Goal: Task Accomplishment & Management: Use online tool/utility

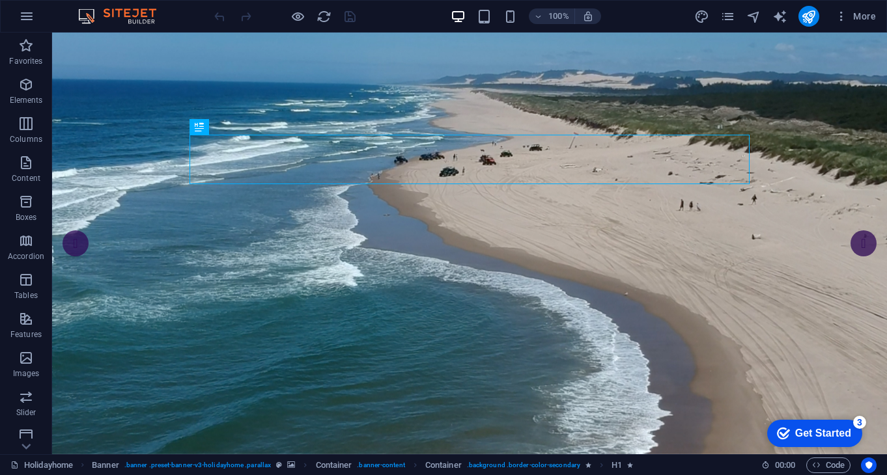
click at [808, 432] on div "Get Started" at bounding box center [823, 434] width 56 height 12
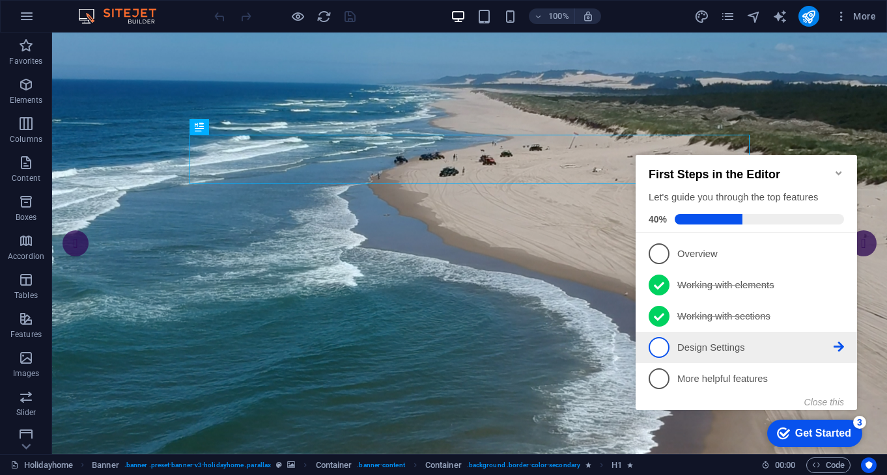
click at [834, 346] on icon at bounding box center [839, 347] width 10 height 10
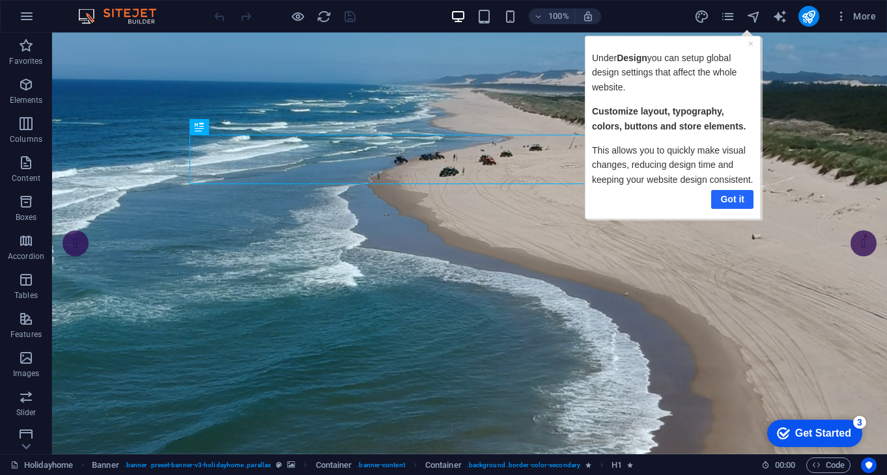
click at [736, 201] on link "Got it" at bounding box center [731, 199] width 42 height 19
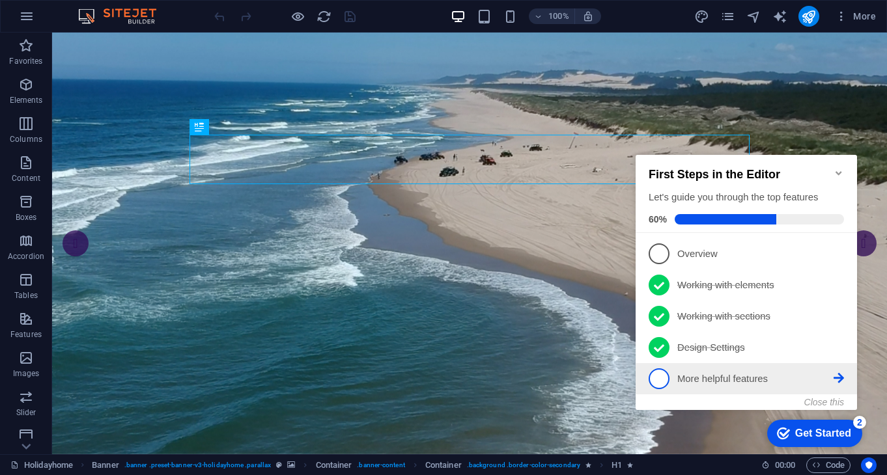
click at [682, 378] on p "More helpful features - incomplete" at bounding box center [755, 380] width 156 height 14
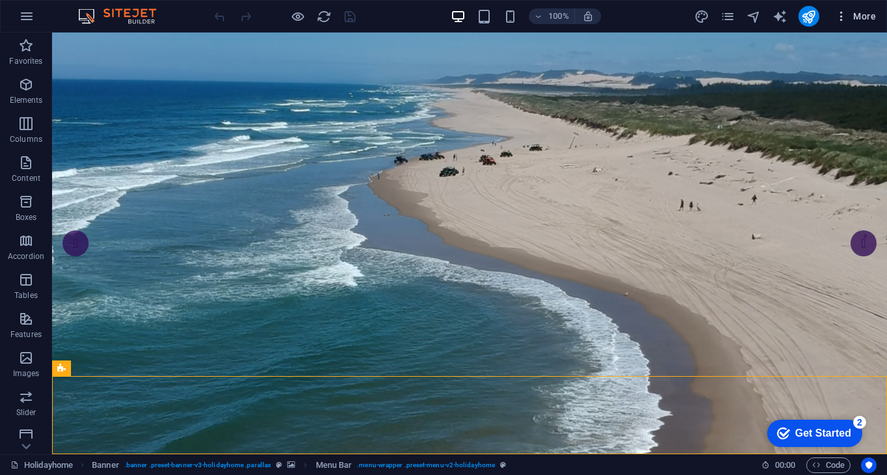
click at [867, 16] on span "More" at bounding box center [855, 16] width 41 height 13
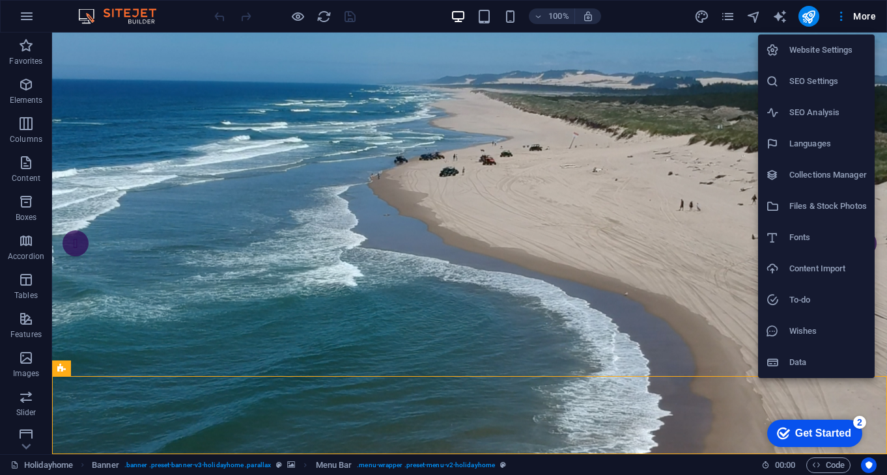
click at [713, 44] on div at bounding box center [443, 237] width 887 height 475
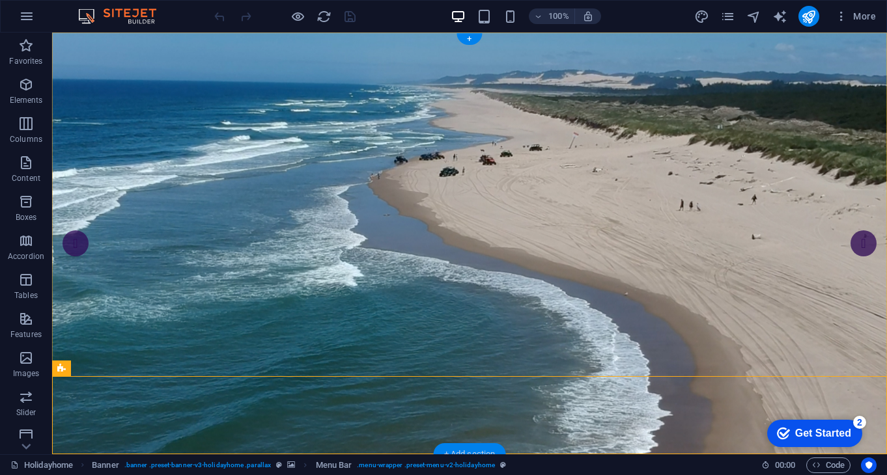
click at [483, 447] on div "+ Add section" at bounding box center [470, 454] width 72 height 22
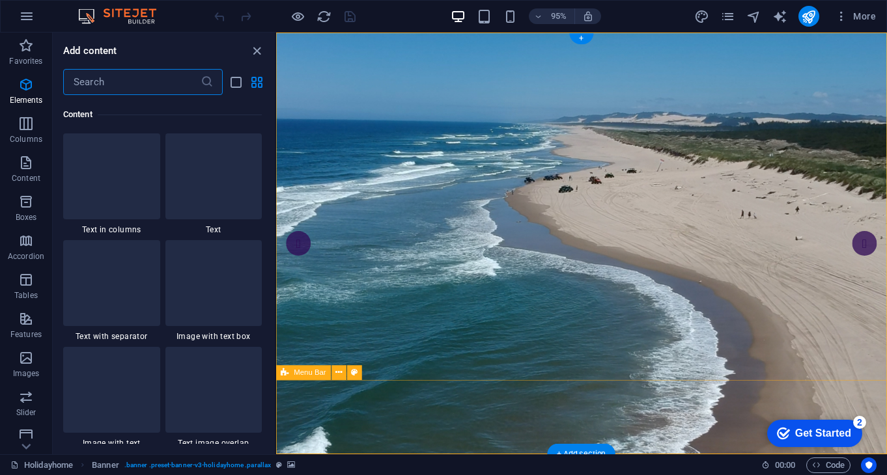
scroll to position [2279, 0]
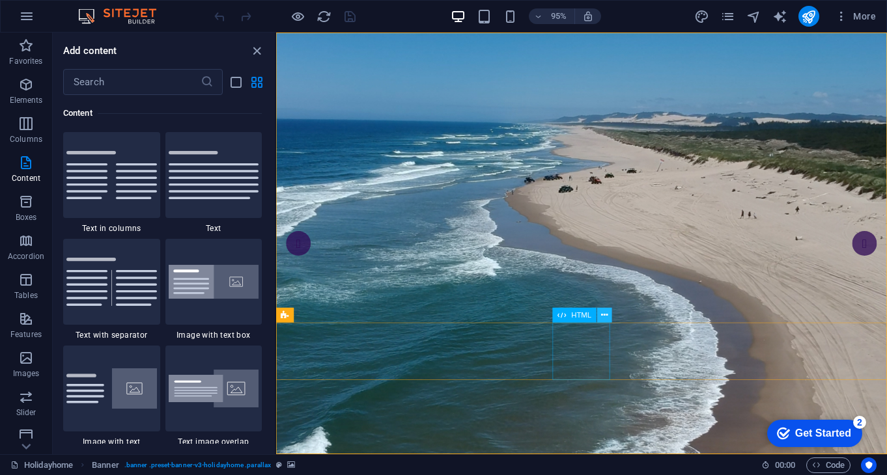
click at [606, 312] on icon at bounding box center [604, 315] width 7 height 13
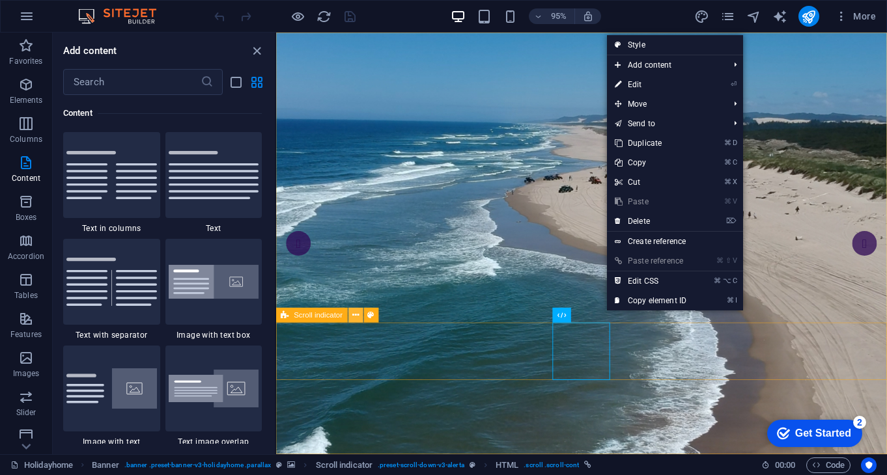
click at [357, 315] on icon at bounding box center [355, 315] width 7 height 13
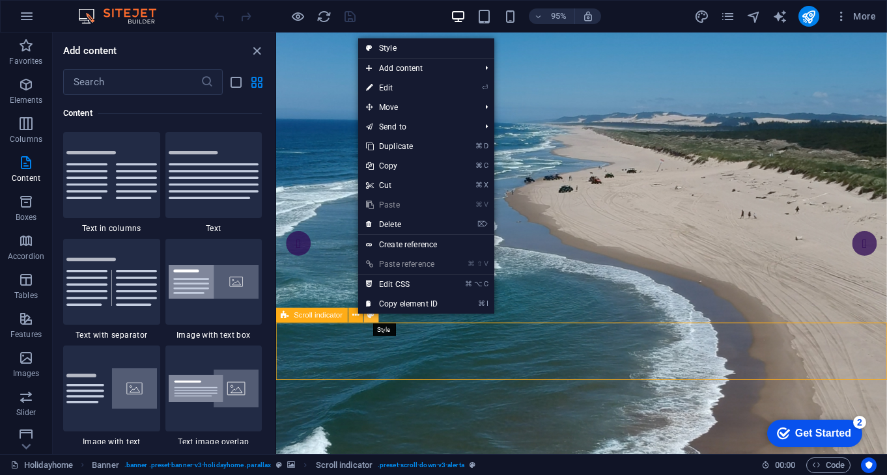
click at [370, 315] on icon at bounding box center [371, 315] width 7 height 13
select select "rem"
select select "px"
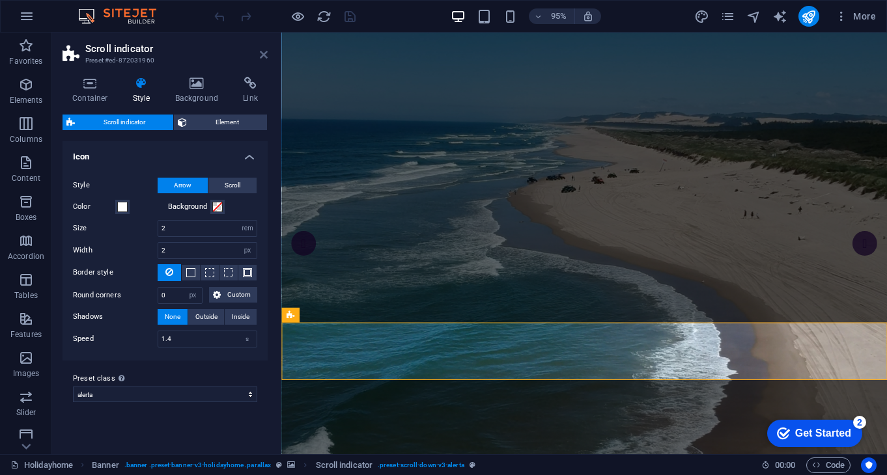
click at [267, 53] on icon at bounding box center [264, 54] width 8 height 10
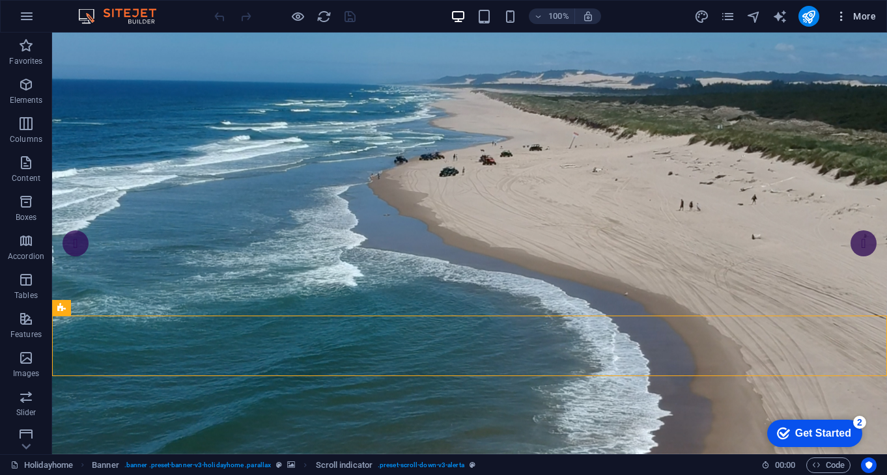
click at [865, 18] on span "More" at bounding box center [855, 16] width 41 height 13
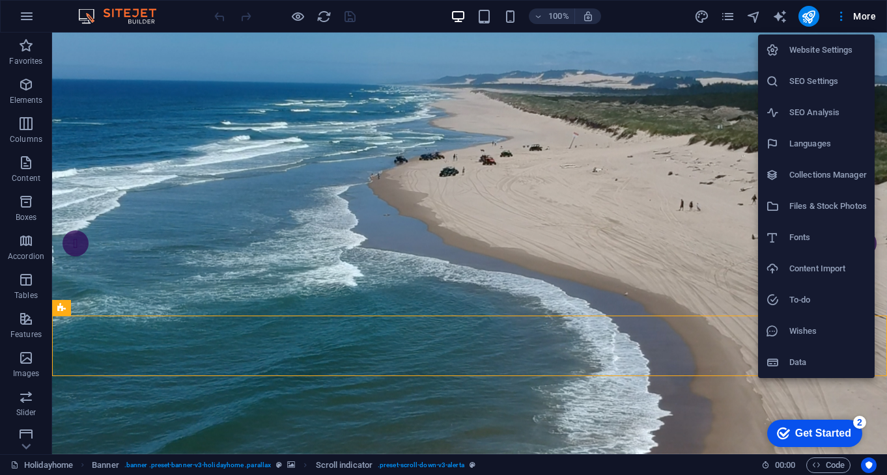
click at [561, 332] on div at bounding box center [443, 237] width 887 height 475
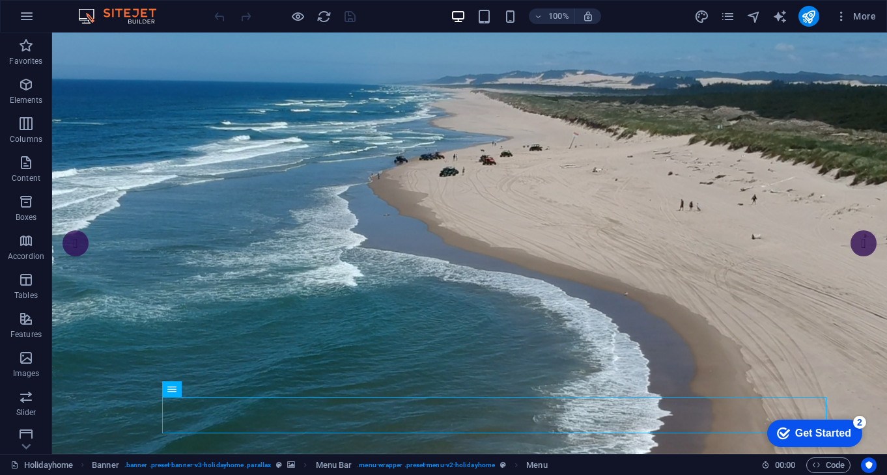
click at [840, 428] on div "Get Started" at bounding box center [823, 434] width 56 height 12
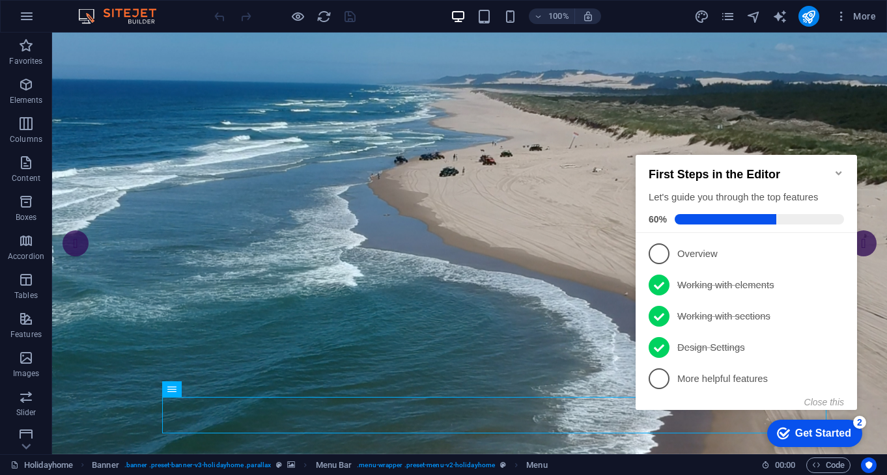
click at [841, 259] on icon at bounding box center [839, 253] width 10 height 10
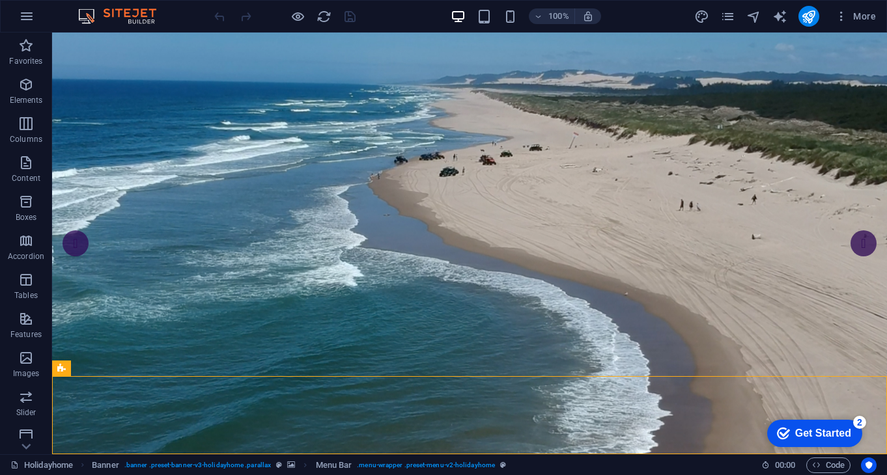
click at [830, 433] on div "Get Started" at bounding box center [823, 434] width 56 height 12
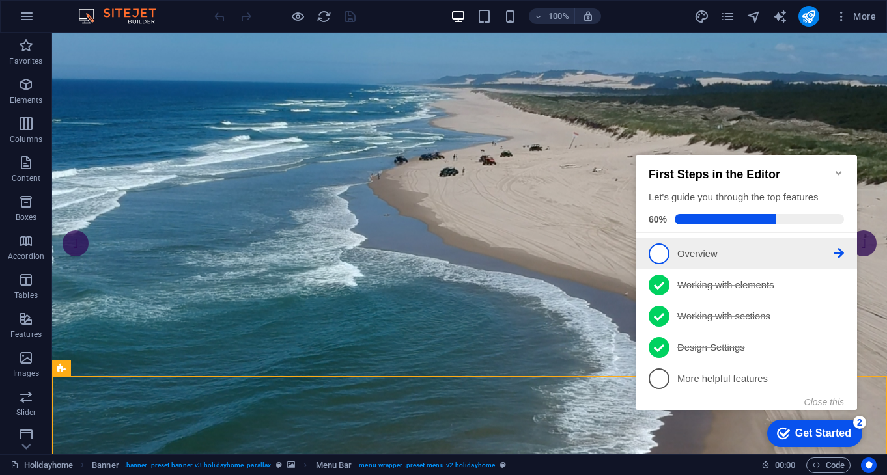
click at [692, 251] on p "Overview - incomplete" at bounding box center [755, 254] width 156 height 14
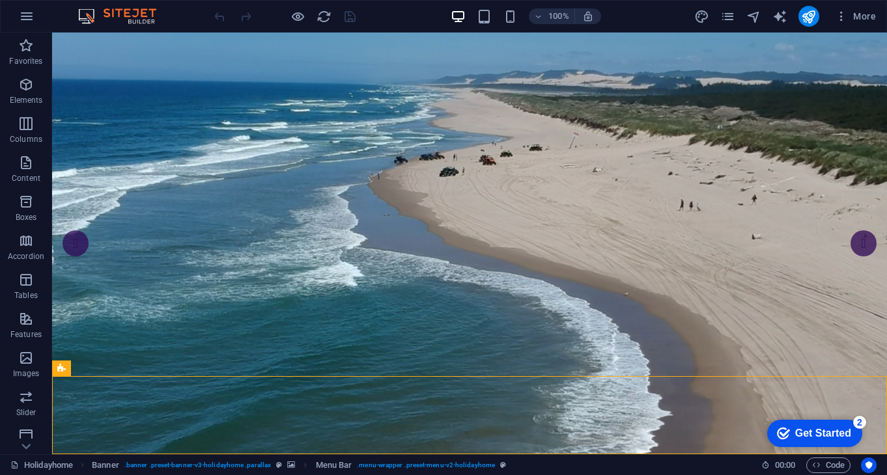
scroll to position [0, 0]
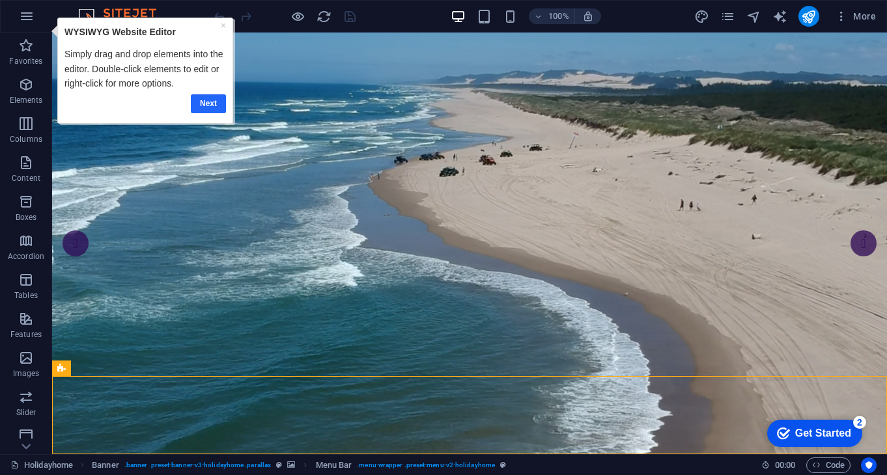
click at [210, 104] on link "Next" at bounding box center [207, 103] width 35 height 19
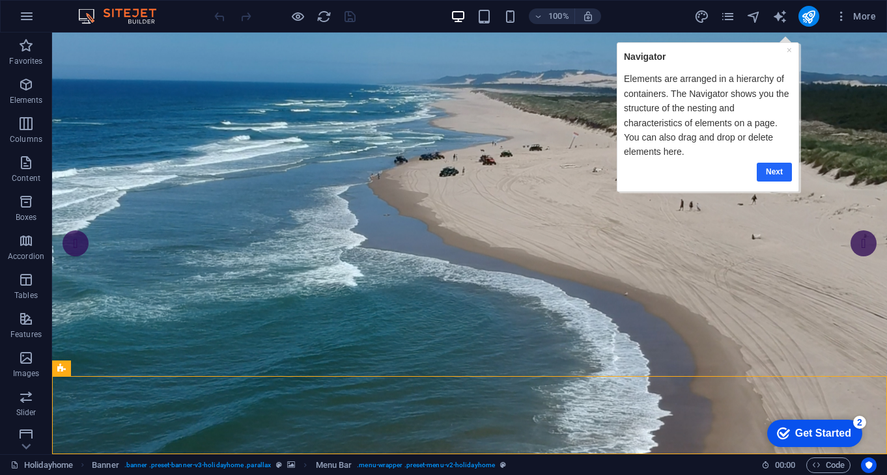
click at [775, 169] on link "Next" at bounding box center [773, 171] width 35 height 19
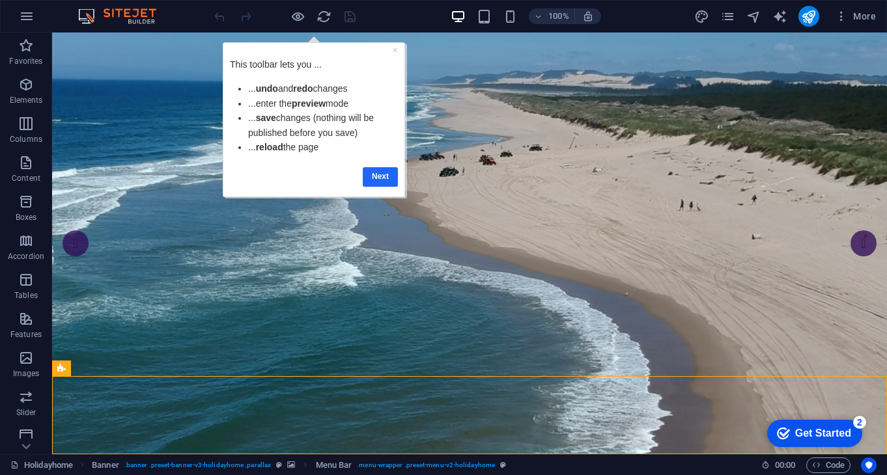
click at [389, 175] on link "Next" at bounding box center [380, 176] width 35 height 19
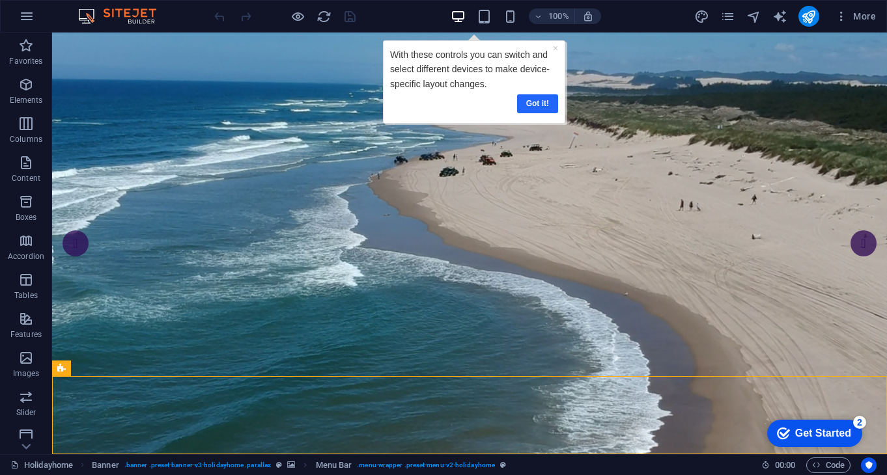
click at [535, 100] on link "Got it!" at bounding box center [536, 103] width 41 height 19
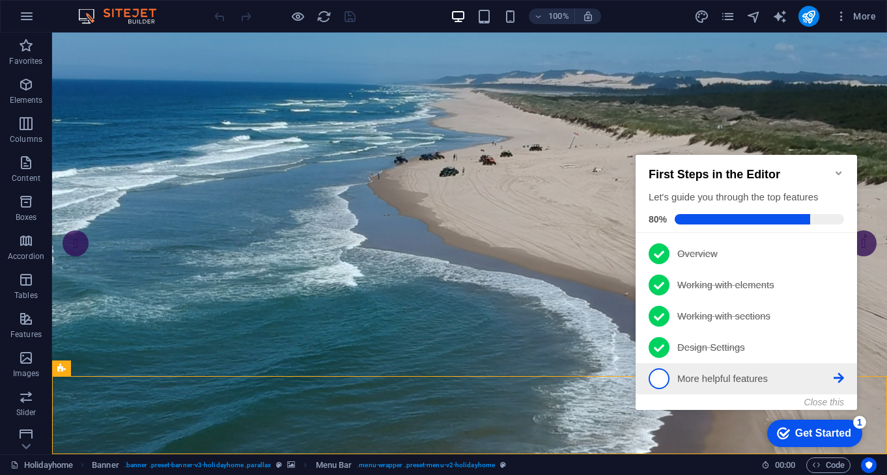
click at [682, 373] on p "More helpful features - incomplete" at bounding box center [755, 380] width 156 height 14
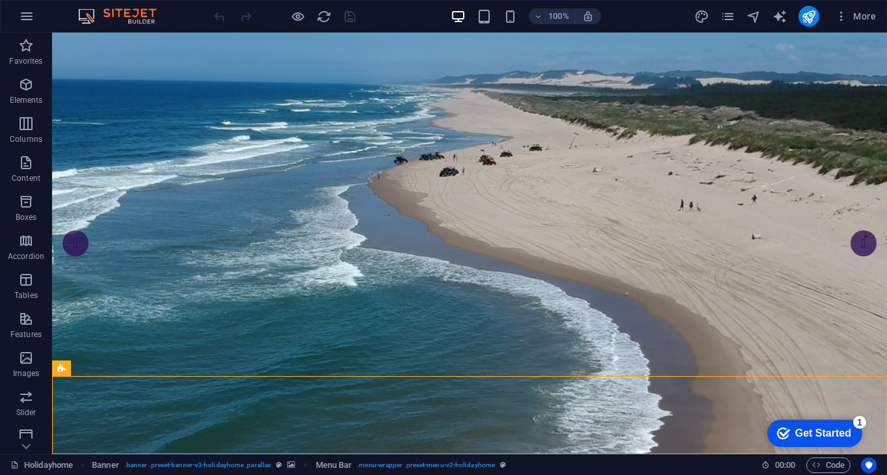
click at [821, 433] on div "Get Started" at bounding box center [823, 434] width 56 height 12
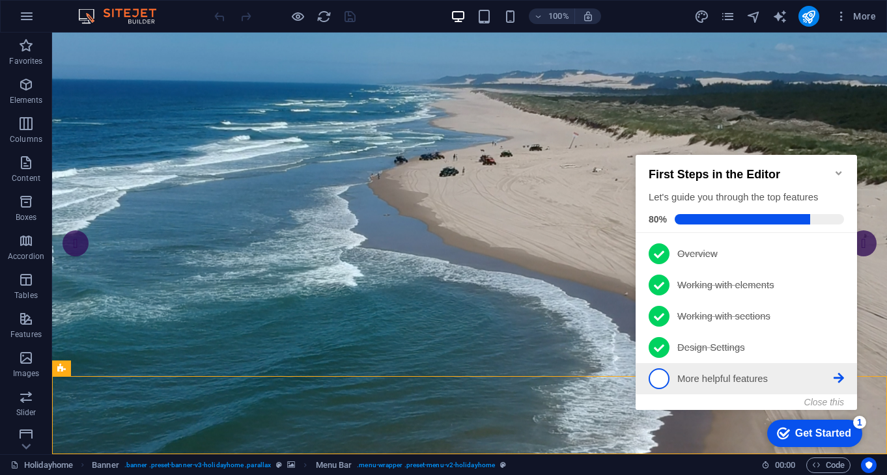
click at [837, 377] on icon at bounding box center [839, 378] width 10 height 10
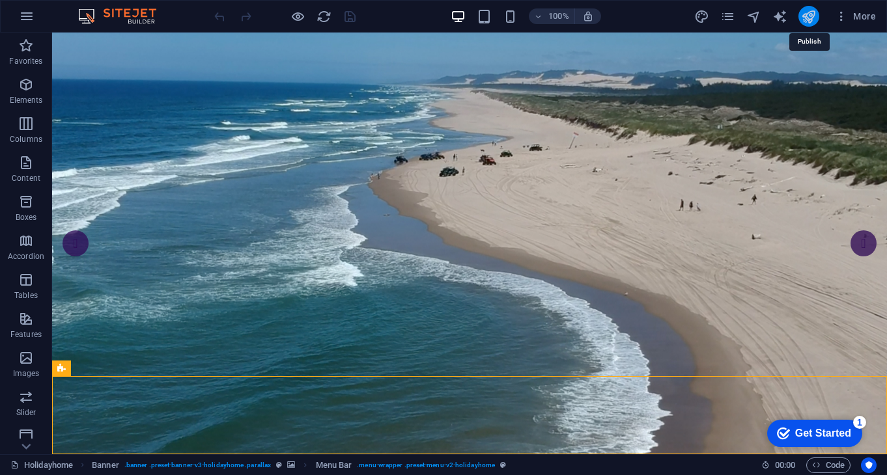
click at [807, 16] on icon "publish" at bounding box center [808, 16] width 15 height 15
